Goal: Find specific page/section: Find specific page/section

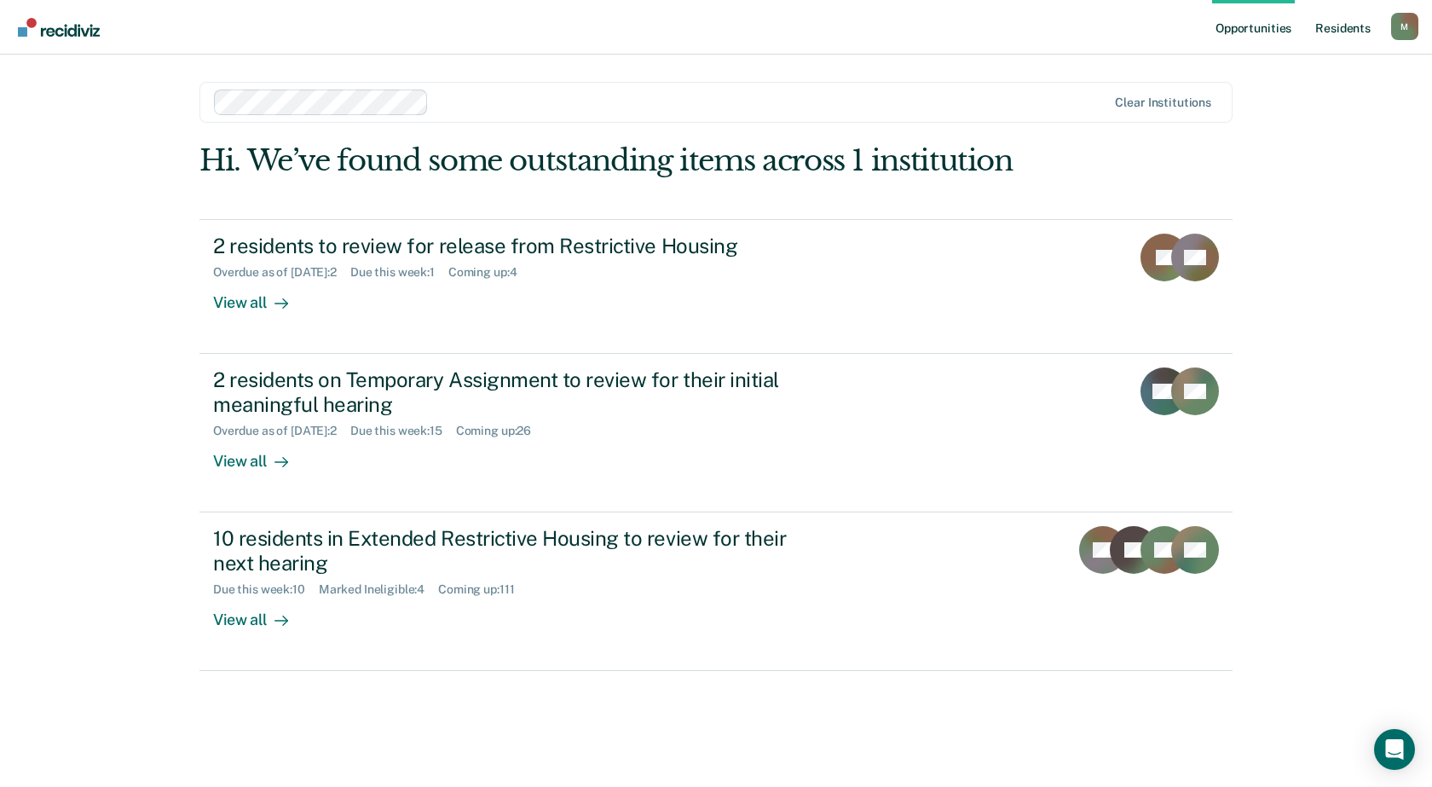
click at [1338, 26] on link "Resident s" at bounding box center [1343, 27] width 62 height 55
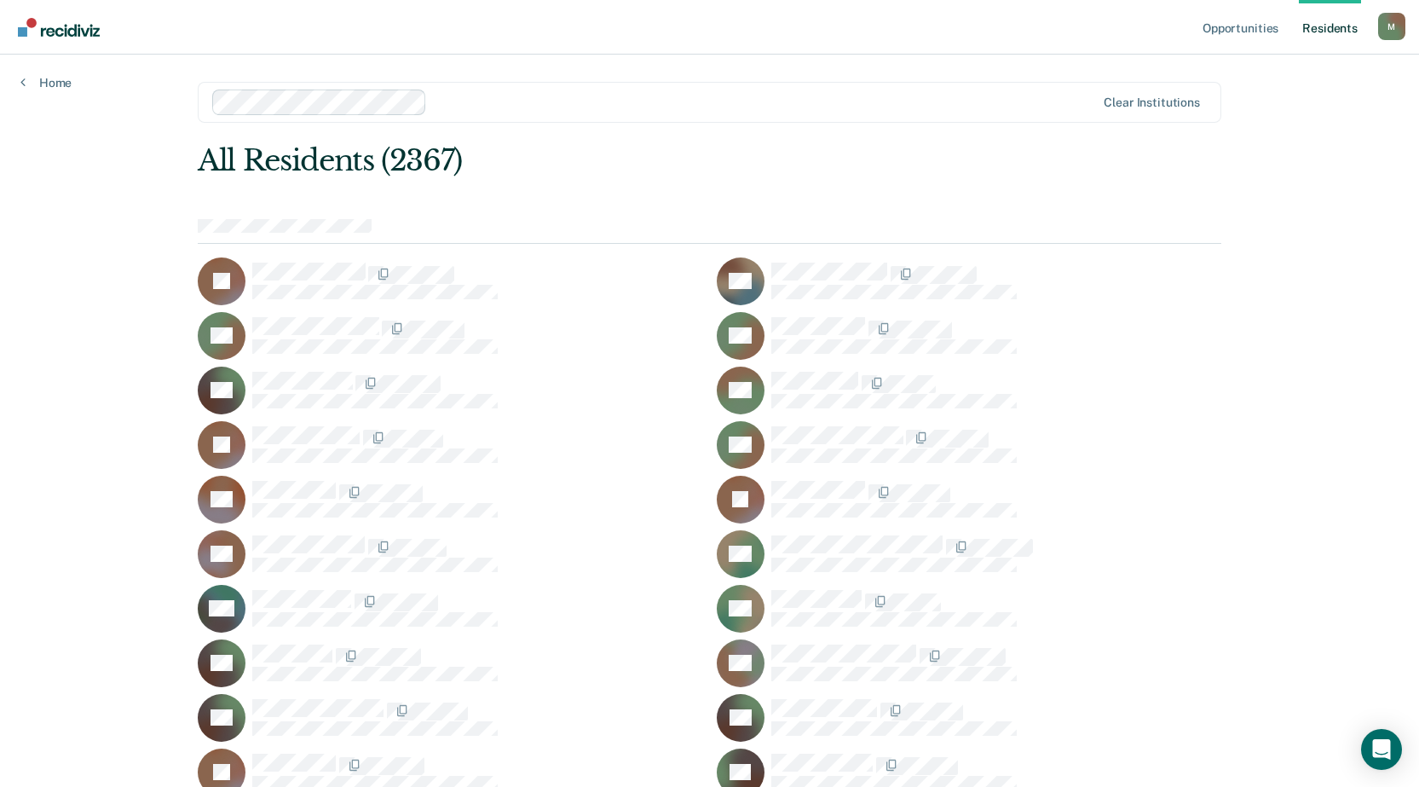
click at [978, 89] on div "Clear institutions" at bounding box center [710, 102] width 1024 height 41
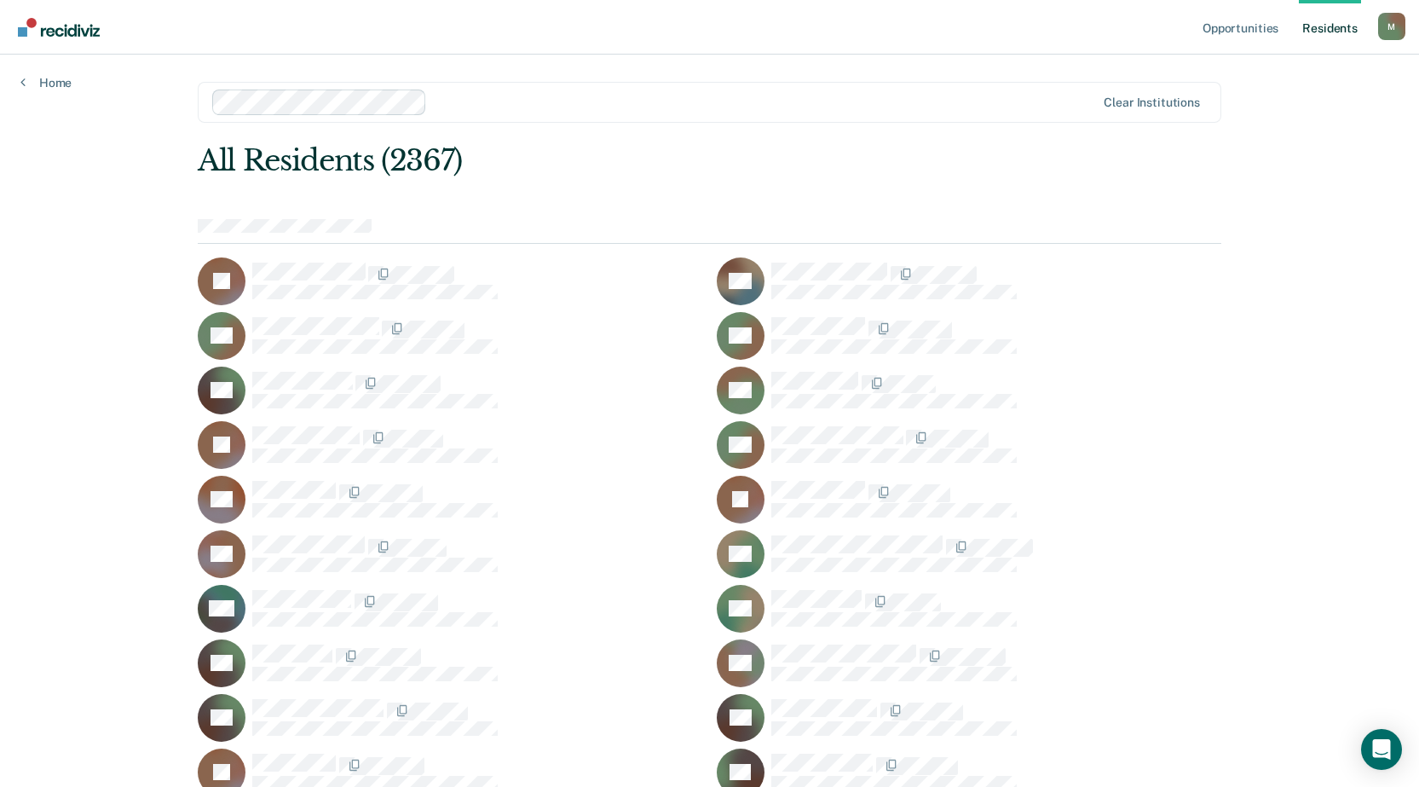
scroll to position [1296, 0]
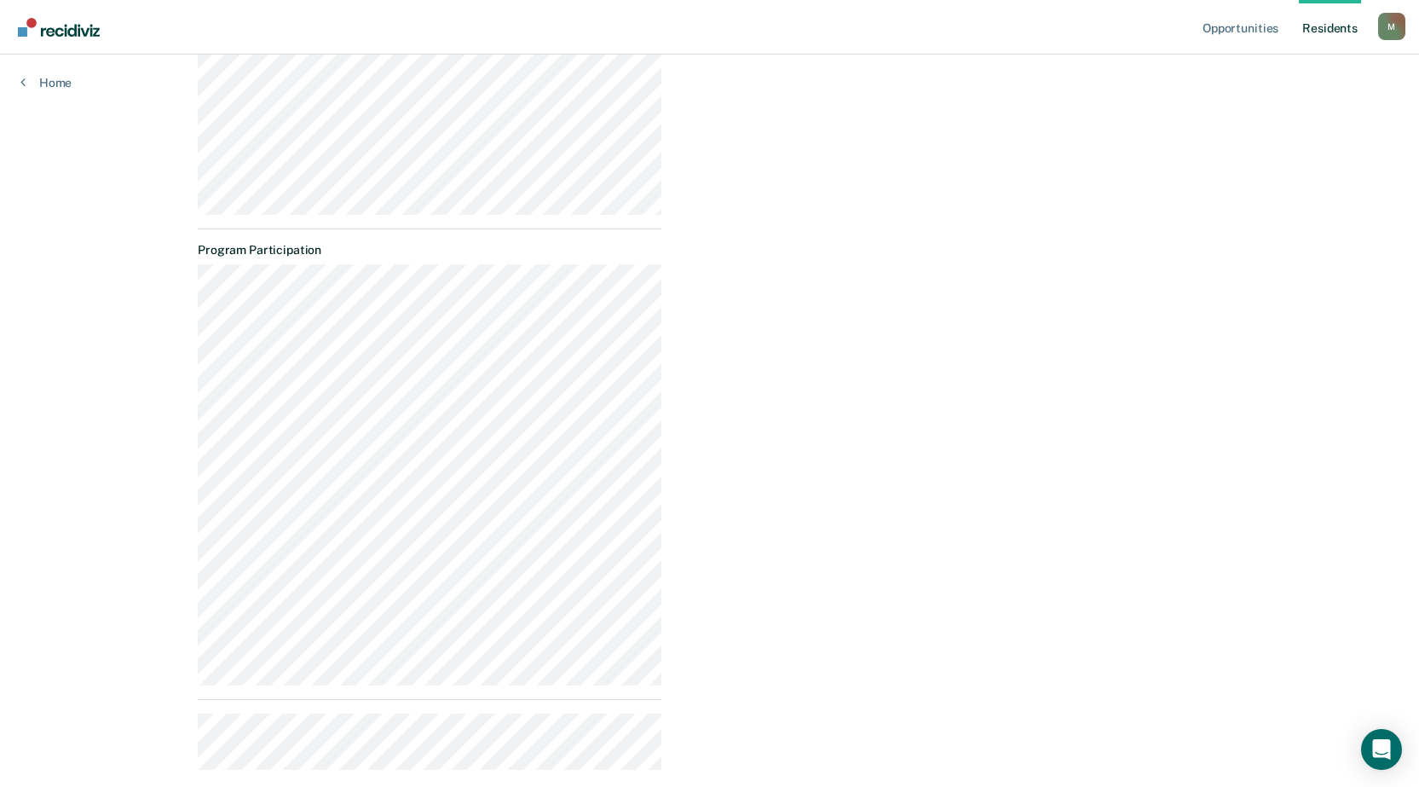
scroll to position [1006, 0]
